Goal: Use online tool/utility: Use online tool/utility

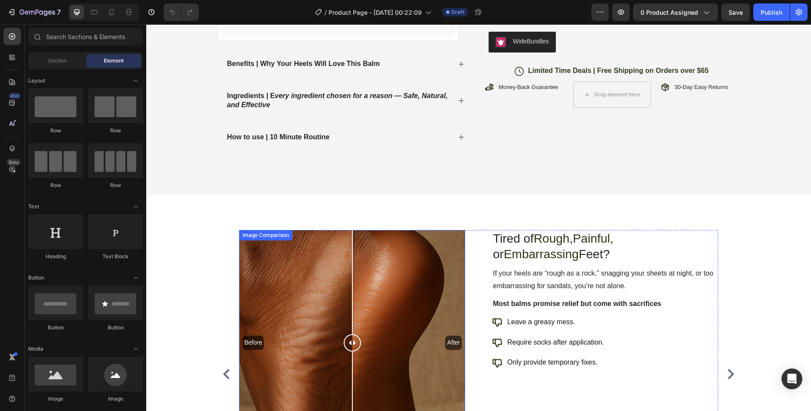
scroll to position [391, 0]
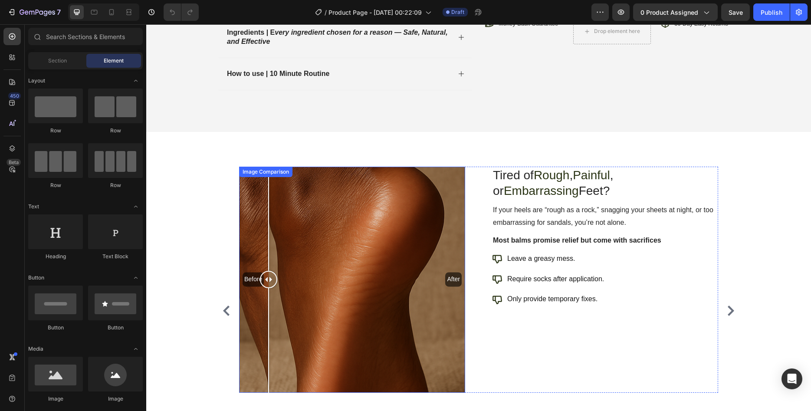
drag, startPoint x: 351, startPoint y: 281, endPoint x: 500, endPoint y: 290, distance: 148.7
click at [277, 292] on div at bounding box center [268, 280] width 17 height 226
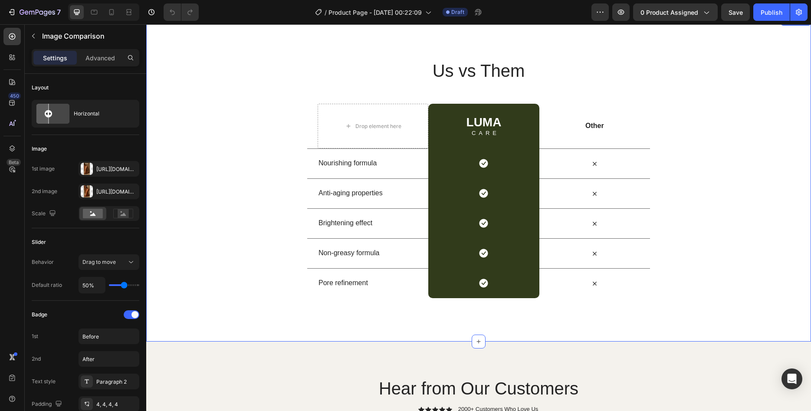
scroll to position [2168, 0]
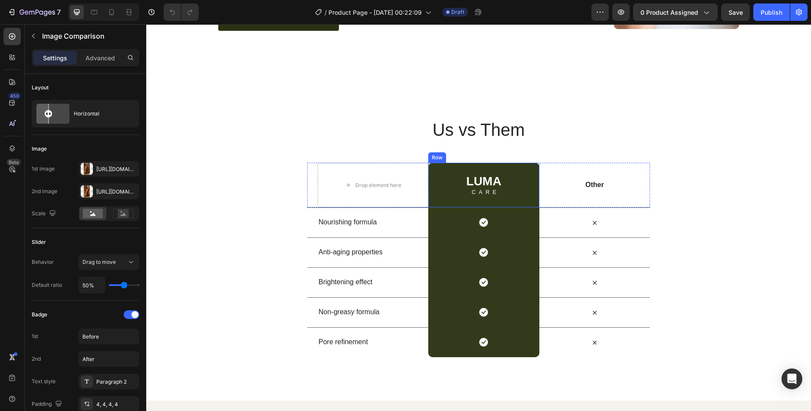
click at [492, 180] on div "Text Block" at bounding box center [483, 183] width 30 height 8
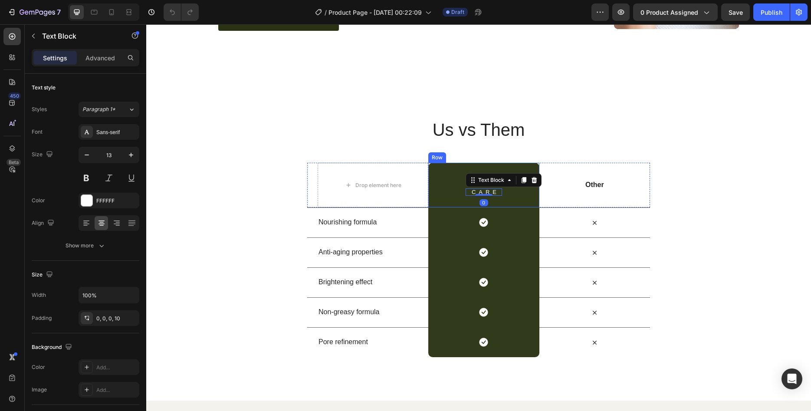
click at [444, 174] on div "LUMA Heading CARE Text Block 0 Row" at bounding box center [483, 185] width 111 height 45
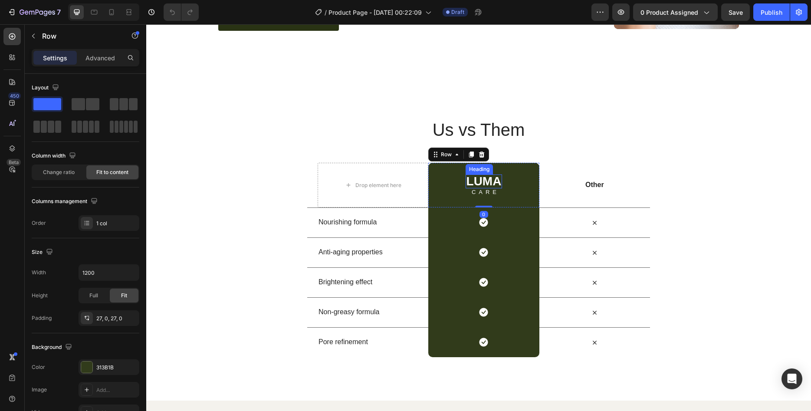
click at [490, 178] on h2 "LUMA" at bounding box center [484, 181] width 37 height 14
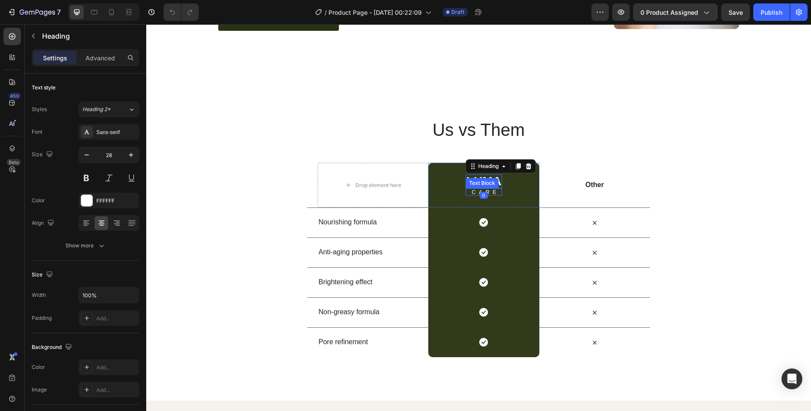
click at [491, 189] on p "CARE" at bounding box center [486, 192] width 32 height 6
click at [457, 172] on div "LUMA Heading CARE Text Block 0 Row" at bounding box center [483, 185] width 111 height 45
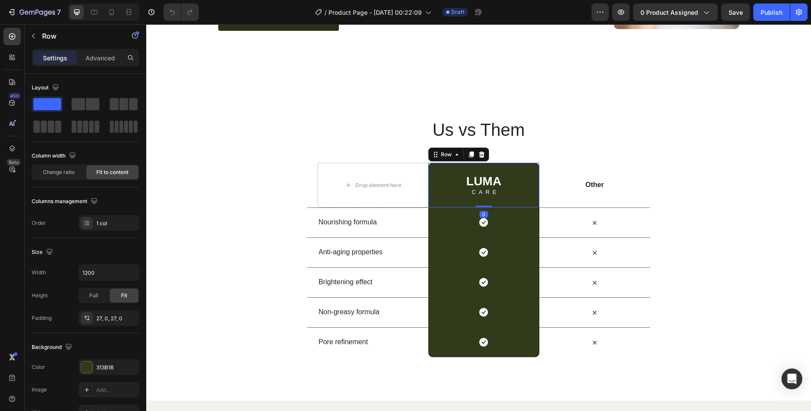
click at [478, 180] on h2 "LUMA" at bounding box center [484, 181] width 37 height 14
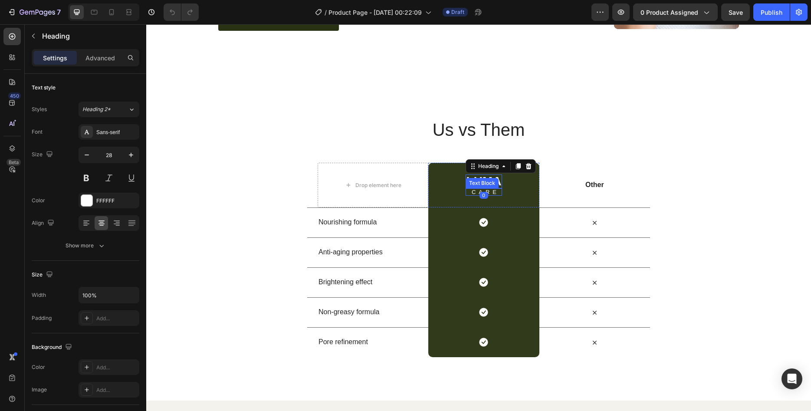
click at [490, 191] on p "CARE" at bounding box center [486, 192] width 32 height 6
click at [456, 174] on div "LUMA Heading CARE Text Block 0 Row" at bounding box center [483, 185] width 111 height 45
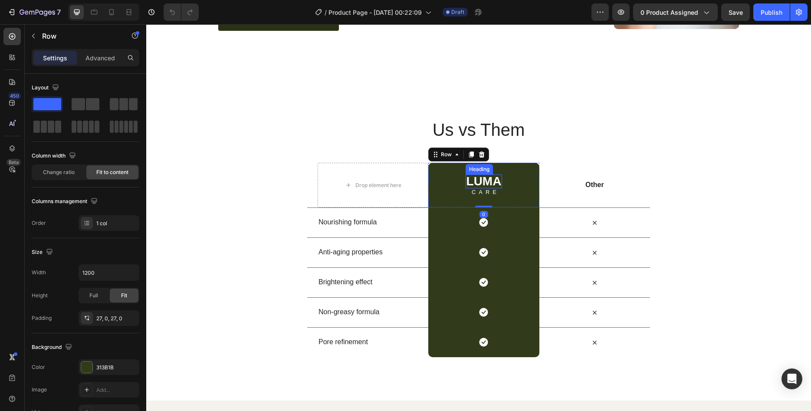
click at [481, 177] on h2 "LUMA" at bounding box center [484, 181] width 37 height 14
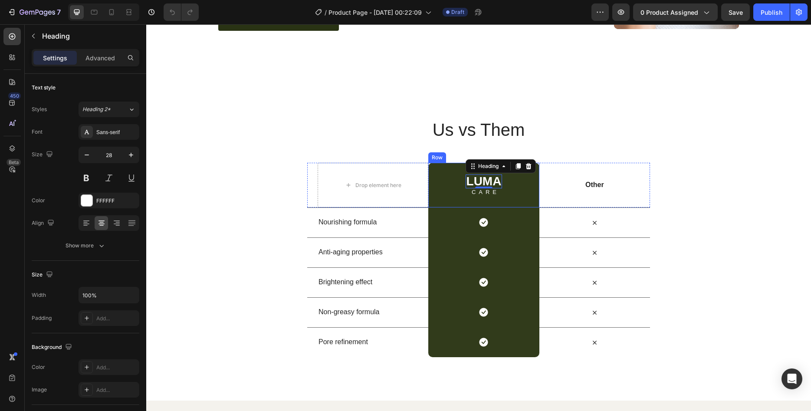
click at [450, 193] on div "LUMA Heading 0 CARE Text Block Row" at bounding box center [483, 185] width 111 height 45
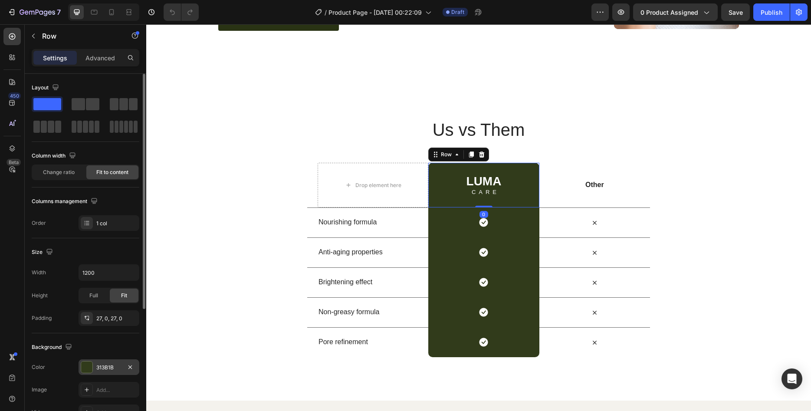
click at [117, 367] on div "313B1B" at bounding box center [108, 368] width 25 height 8
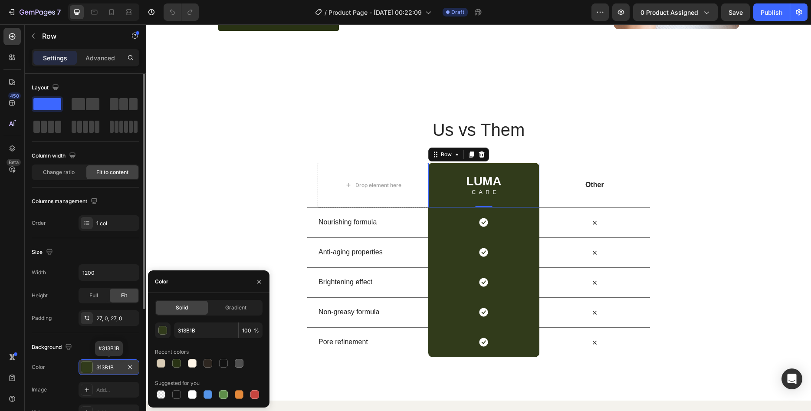
click at [117, 367] on div "313B1B" at bounding box center [108, 368] width 25 height 8
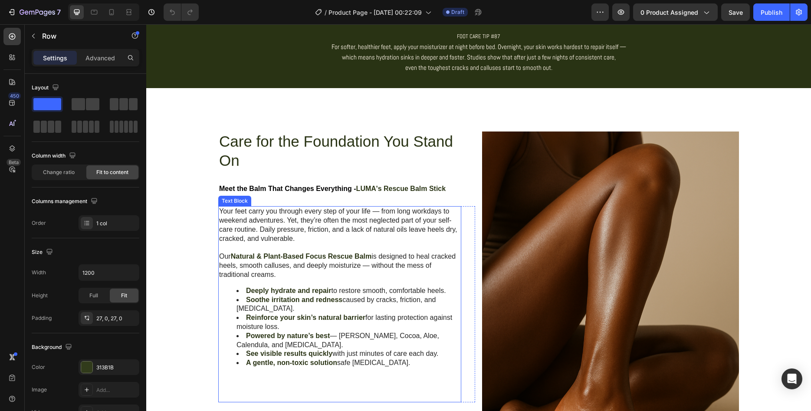
scroll to position [457, 0]
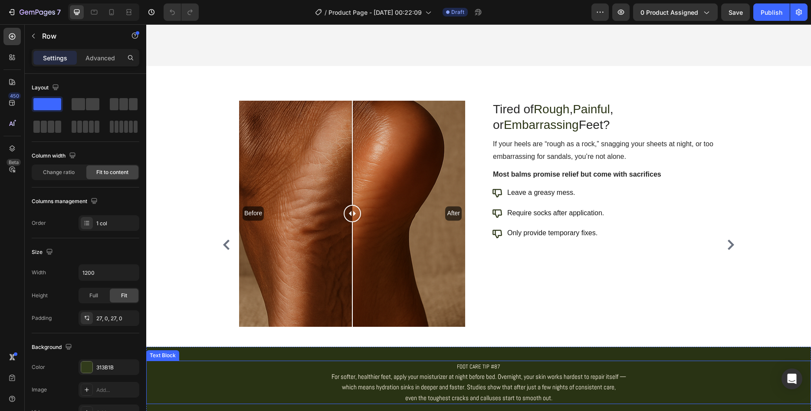
click at [265, 387] on p "which means hydration sinks in deeper and faster. Studies show that after just …" at bounding box center [478, 387] width 663 height 10
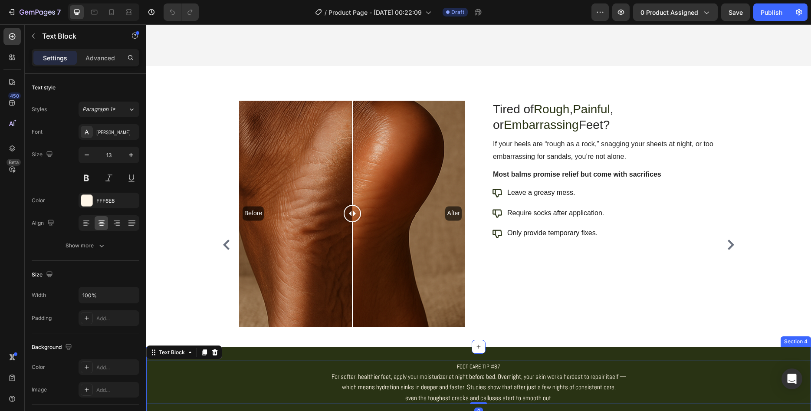
click at [294, 354] on div "FOOT CARE TIP #87 For softer, healthier feet, apply your moisturizer at night b…" at bounding box center [478, 383] width 665 height 72
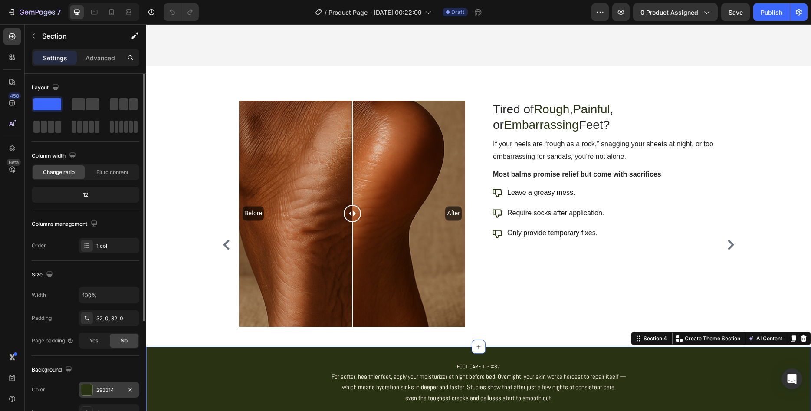
click at [121, 387] on div "293314" at bounding box center [108, 390] width 25 height 8
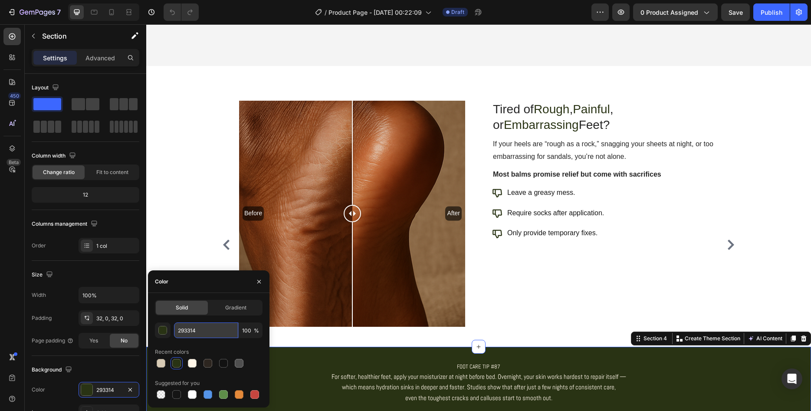
drag, startPoint x: 184, startPoint y: 329, endPoint x: 154, endPoint y: 332, distance: 30.1
click at [174, 332] on input "293314" at bounding box center [206, 330] width 64 height 16
drag, startPoint x: 203, startPoint y: 333, endPoint x: 174, endPoint y: 336, distance: 29.2
click at [174, 336] on input "293314" at bounding box center [206, 330] width 64 height 16
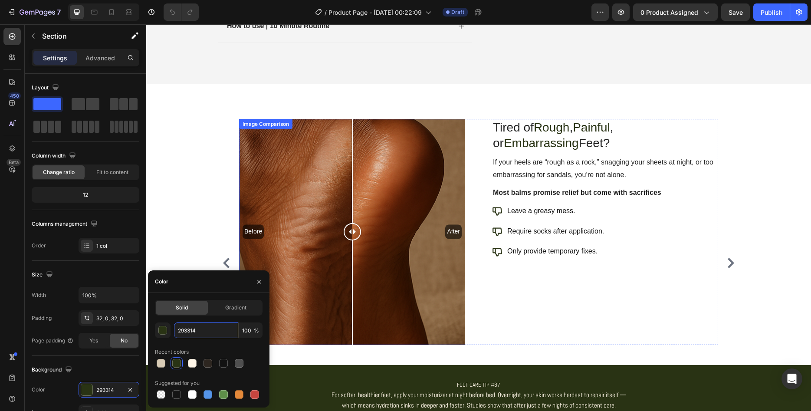
scroll to position [443, 0]
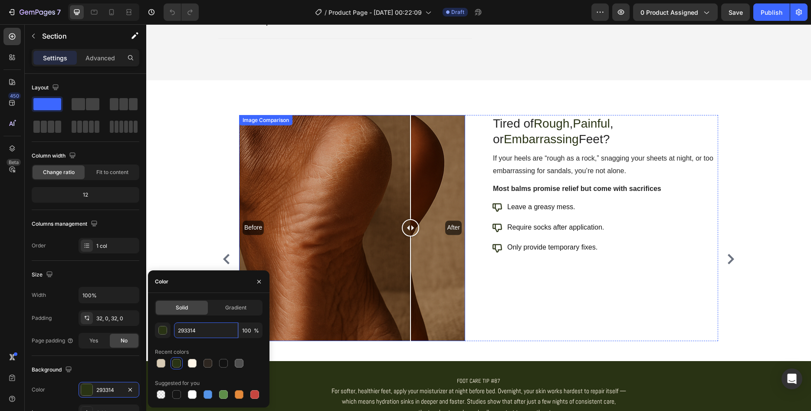
drag, startPoint x: 352, startPoint y: 234, endPoint x: 353, endPoint y: 252, distance: 17.8
click at [402, 256] on div at bounding box center [410, 228] width 17 height 226
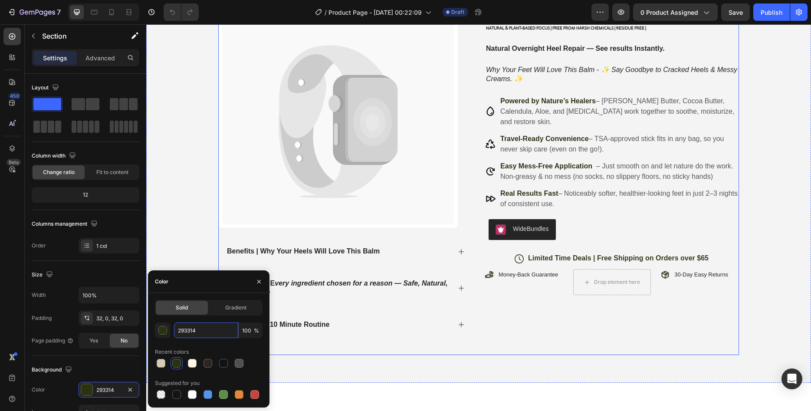
scroll to position [0, 0]
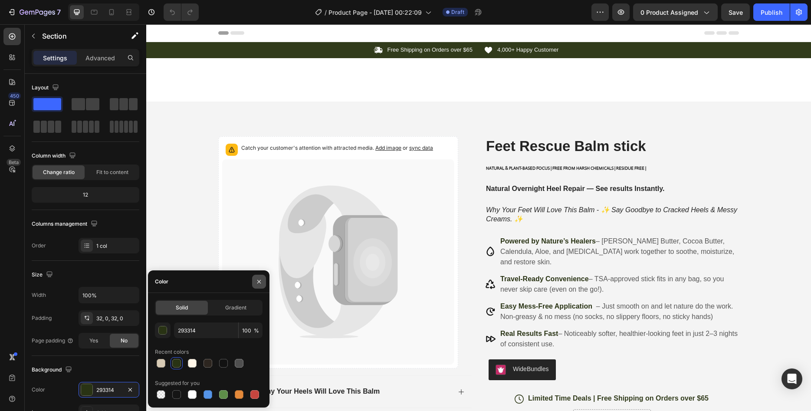
click at [259, 283] on icon "button" at bounding box center [259, 281] width 7 height 7
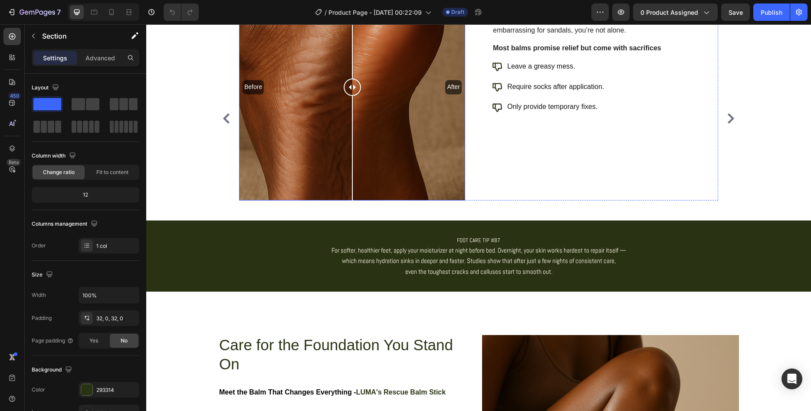
scroll to position [487, 0]
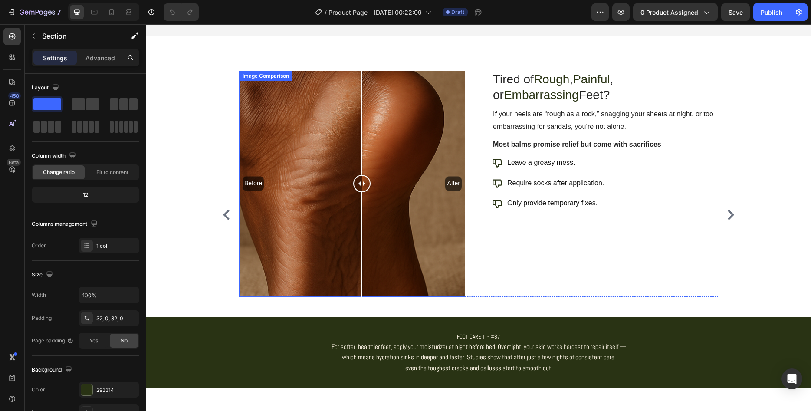
drag, startPoint x: 351, startPoint y: 184, endPoint x: 351, endPoint y: 261, distance: 77.2
click at [353, 261] on div at bounding box center [361, 184] width 17 height 226
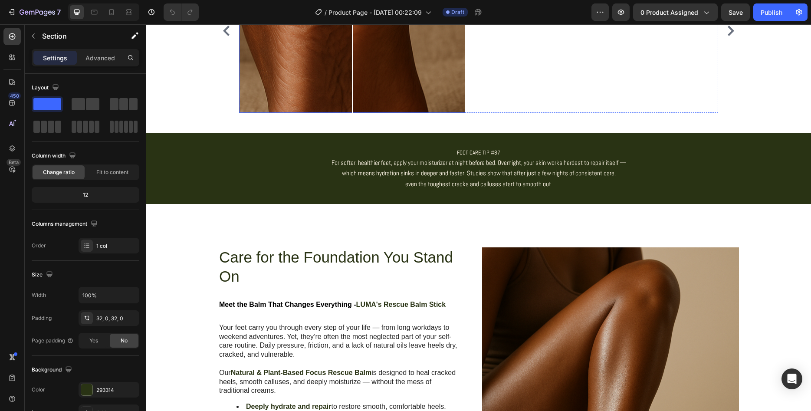
scroll to position [522, 0]
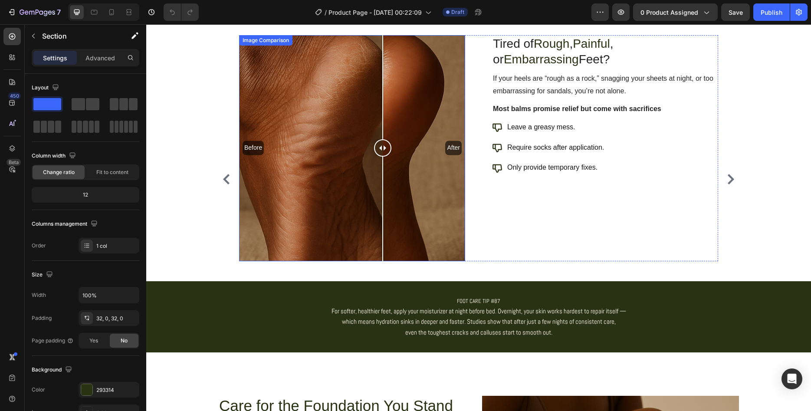
drag, startPoint x: 348, startPoint y: 153, endPoint x: 383, endPoint y: 250, distance: 102.9
click at [383, 250] on div at bounding box center [382, 148] width 17 height 226
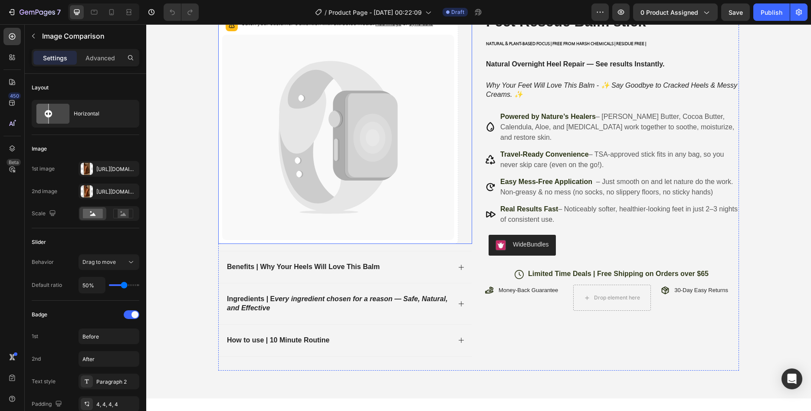
scroll to position [0, 0]
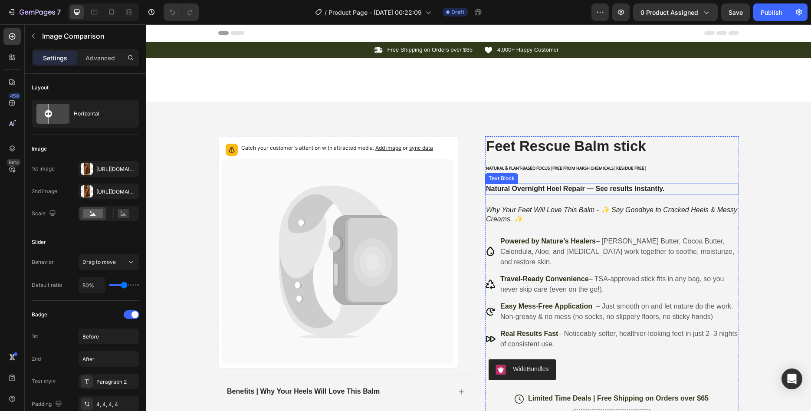
click at [632, 192] on strong "Natural Overnight Heel Repair — See results Instantly." at bounding box center [575, 188] width 178 height 7
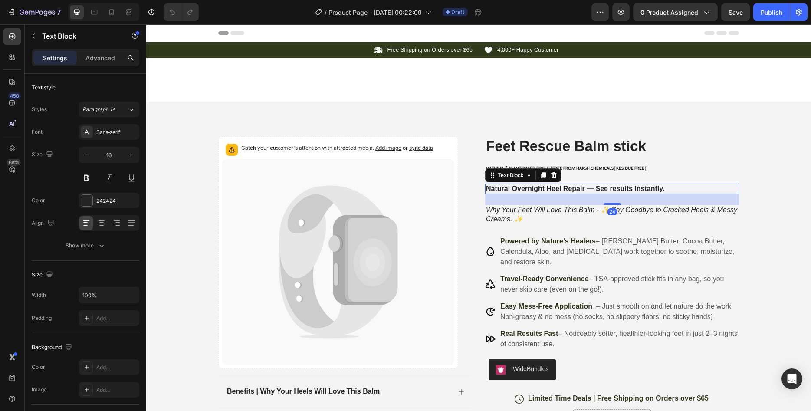
click at [649, 190] on strong "Natural Overnight Heel Repair — See results Instantly." at bounding box center [575, 188] width 178 height 7
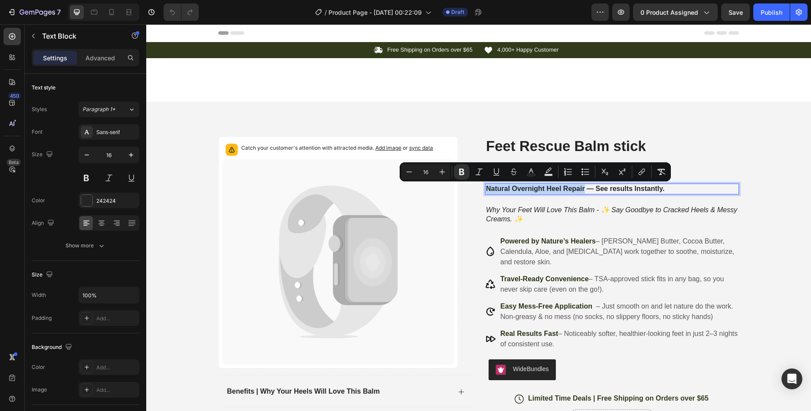
drag, startPoint x: 584, startPoint y: 189, endPoint x: 484, endPoint y: 187, distance: 100.7
click at [485, 187] on div "Natural Overnight Heel Repair — See results Instantly." at bounding box center [612, 189] width 254 height 11
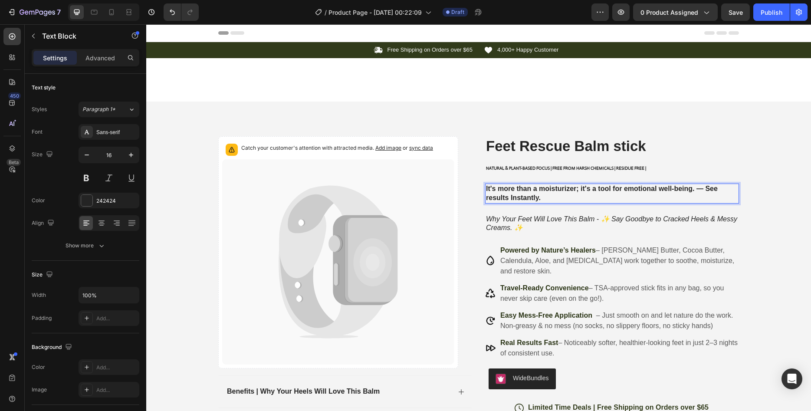
click at [539, 197] on strong "It's more than a moisturizer; it's a tool for emotional well-being. — See resul…" at bounding box center [602, 193] width 232 height 16
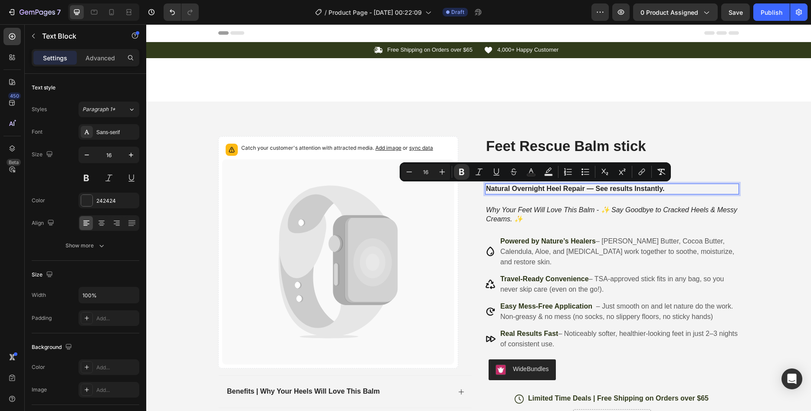
click at [544, 190] on strong "Natural Overnight Heel Repair — See results Instantly." at bounding box center [575, 188] width 178 height 7
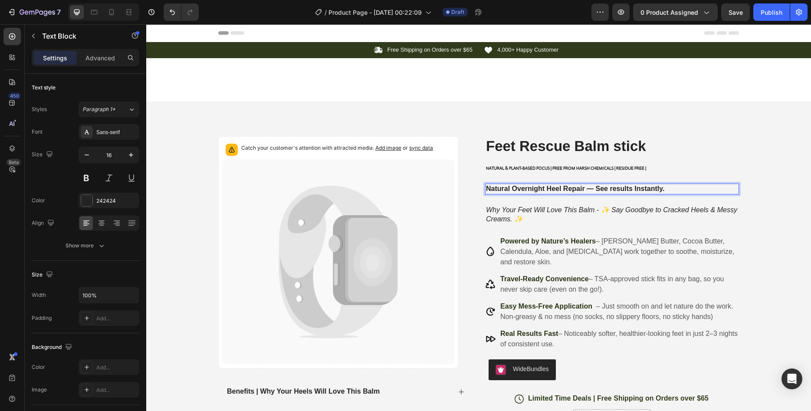
click at [583, 186] on strong "Natural Overnight Heel Repair — See results Instantly." at bounding box center [575, 188] width 178 height 7
click at [592, 189] on strong "Natural Overnight Heel Repair — See results Instantly." at bounding box center [575, 188] width 178 height 7
click at [679, 188] on p "Natural Overnight Heel Repair — See results Instantly." at bounding box center [612, 188] width 252 height 9
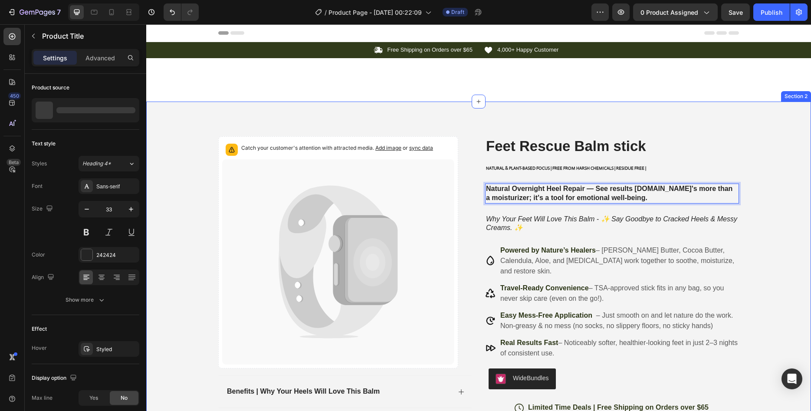
click at [578, 145] on h1 "Feet Rescue Balm stick" at bounding box center [612, 146] width 254 height 20
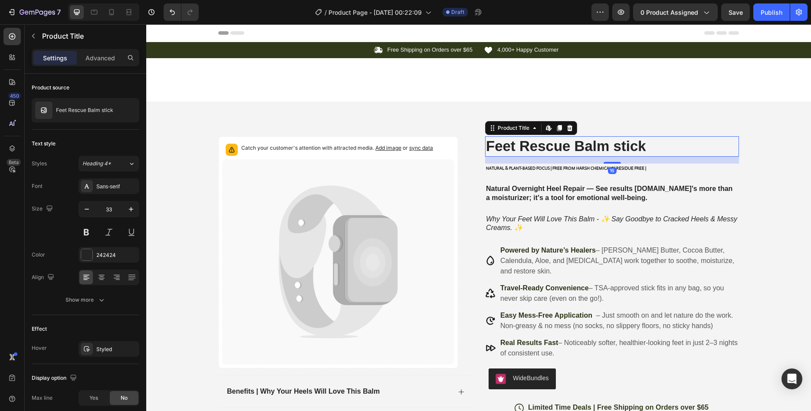
click at [601, 144] on h1 "Feet Rescue Balm stick" at bounding box center [612, 146] width 254 height 20
click at [631, 145] on h1 "Feet Rescue Balm stick" at bounding box center [612, 146] width 254 height 20
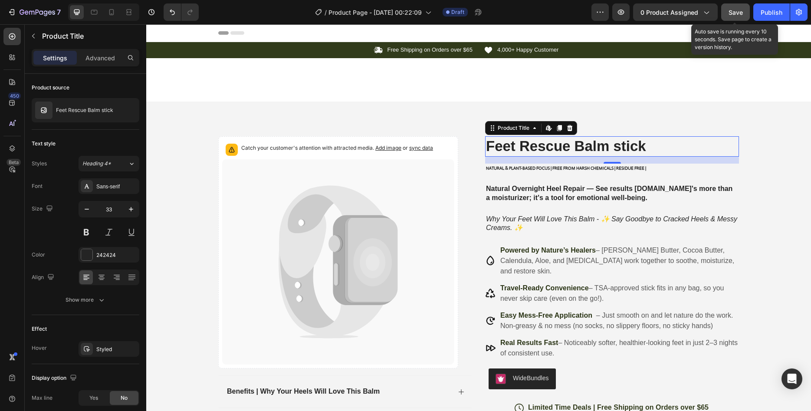
click at [731, 10] on span "Save" at bounding box center [735, 12] width 14 height 7
